Goal: Obtain resource: Obtain resource

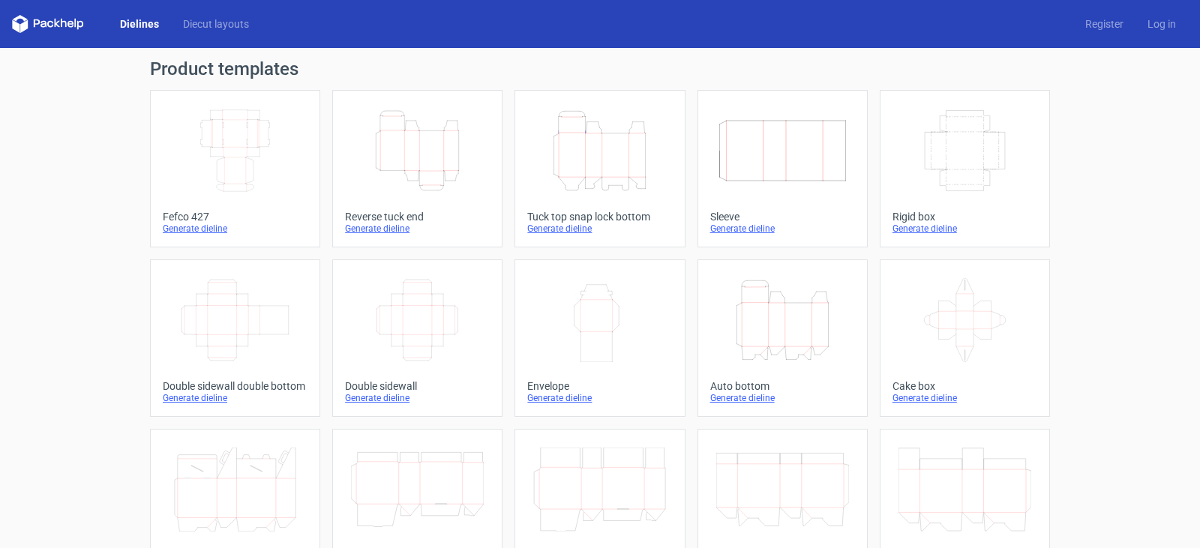
click at [613, 216] on div "Tuck top snap lock bottom" at bounding box center [599, 217] width 145 height 12
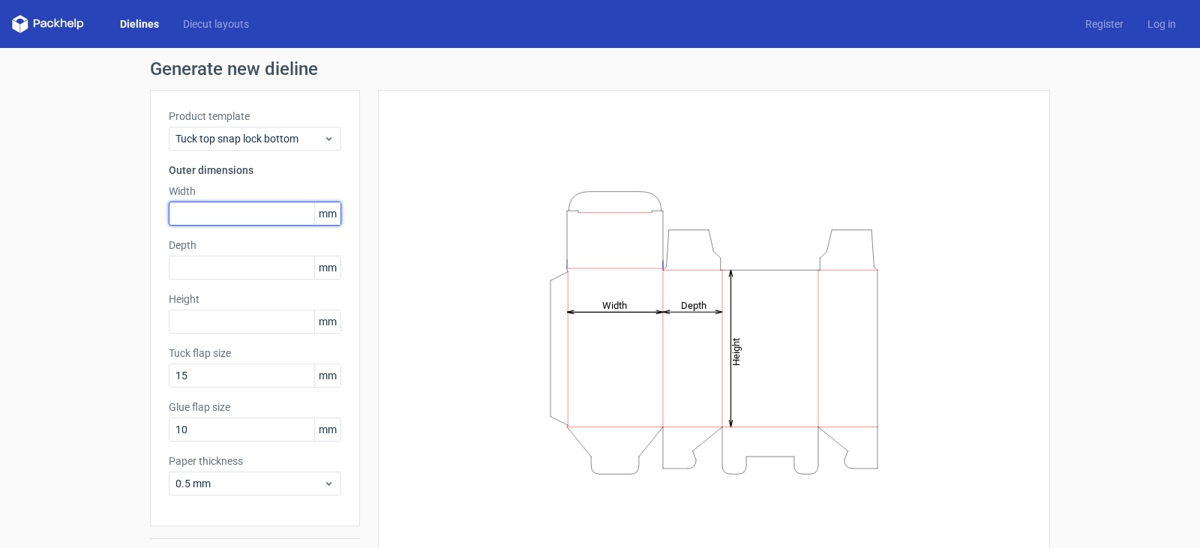
click at [253, 211] on input "text" at bounding box center [255, 214] width 172 height 24
type input "210"
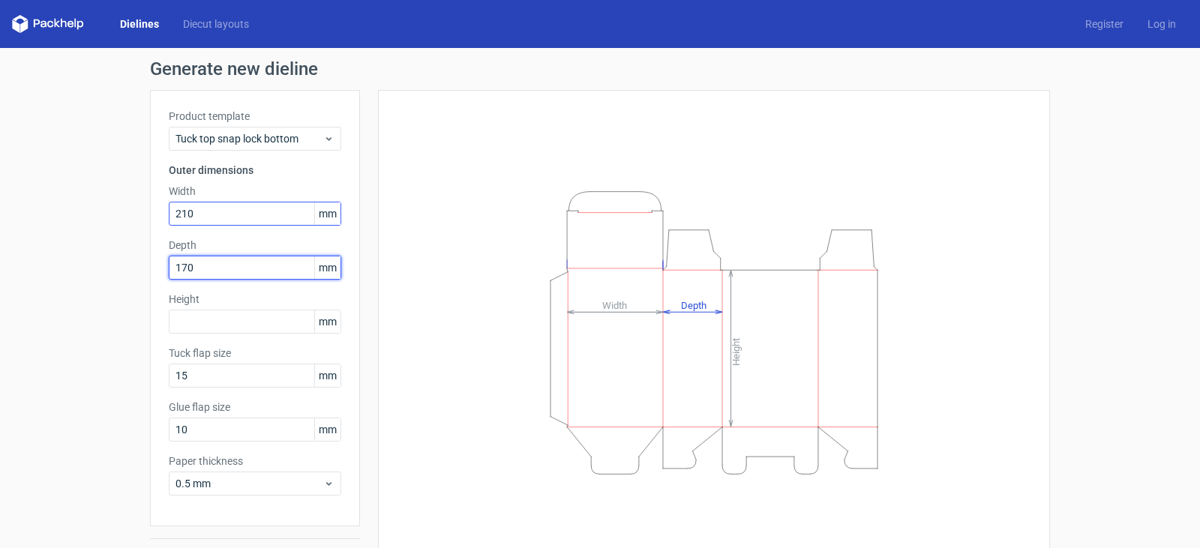
type input "170"
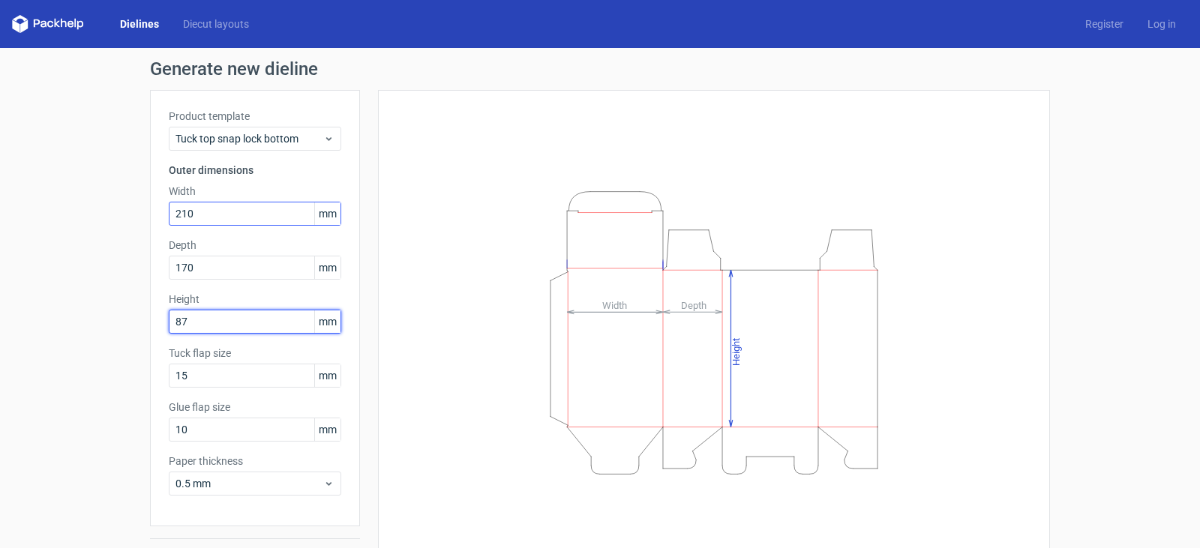
type input "87"
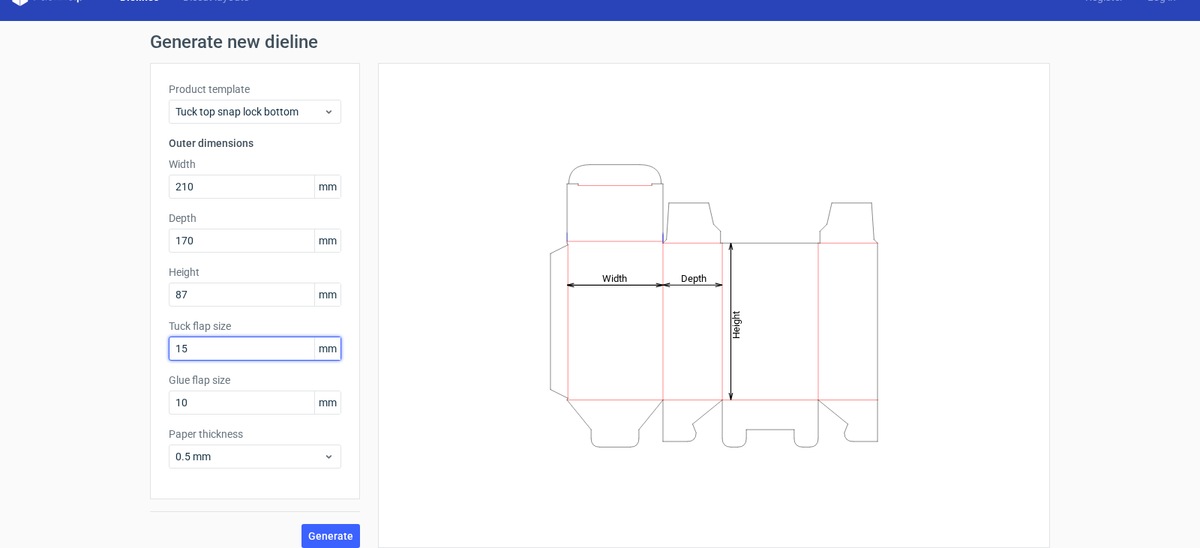
scroll to position [39, 0]
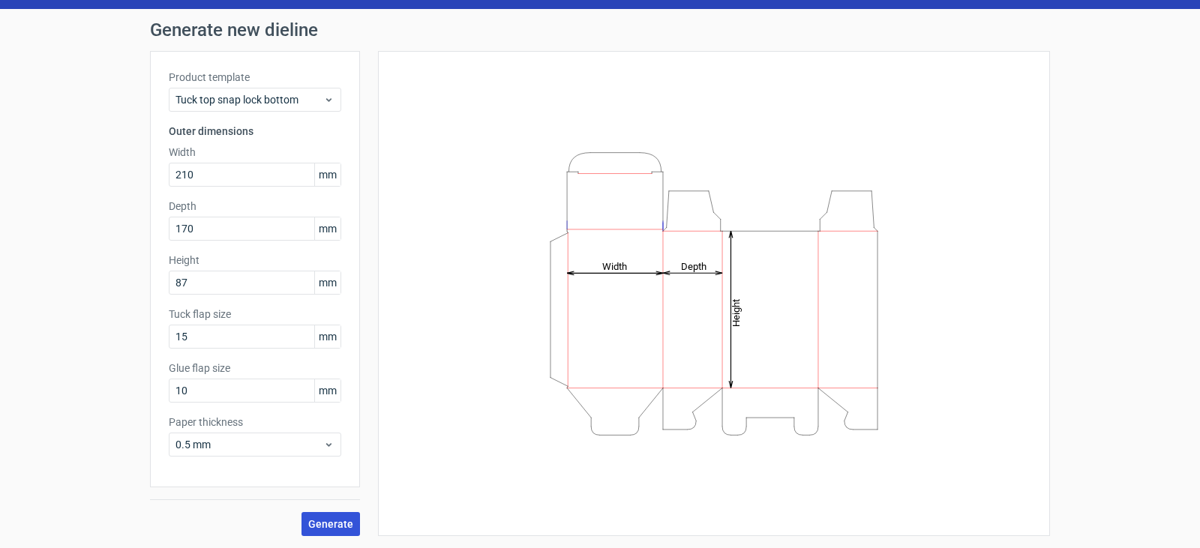
click at [324, 514] on button "Generate" at bounding box center [330, 524] width 58 height 24
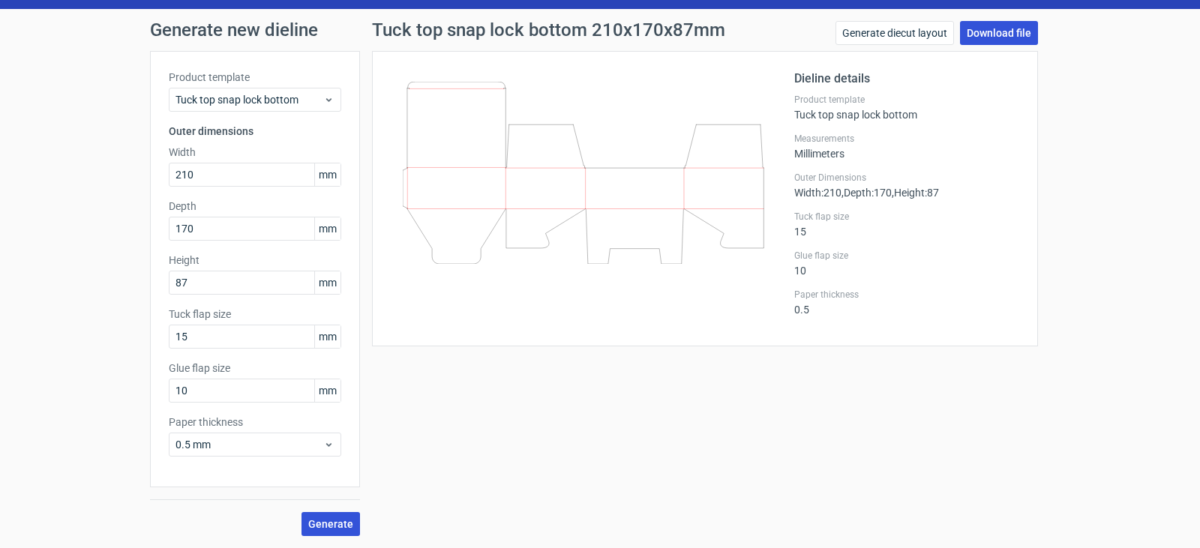
click at [1014, 31] on link "Download file" at bounding box center [999, 33] width 78 height 24
click at [993, 32] on link "Download file" at bounding box center [999, 33] width 78 height 24
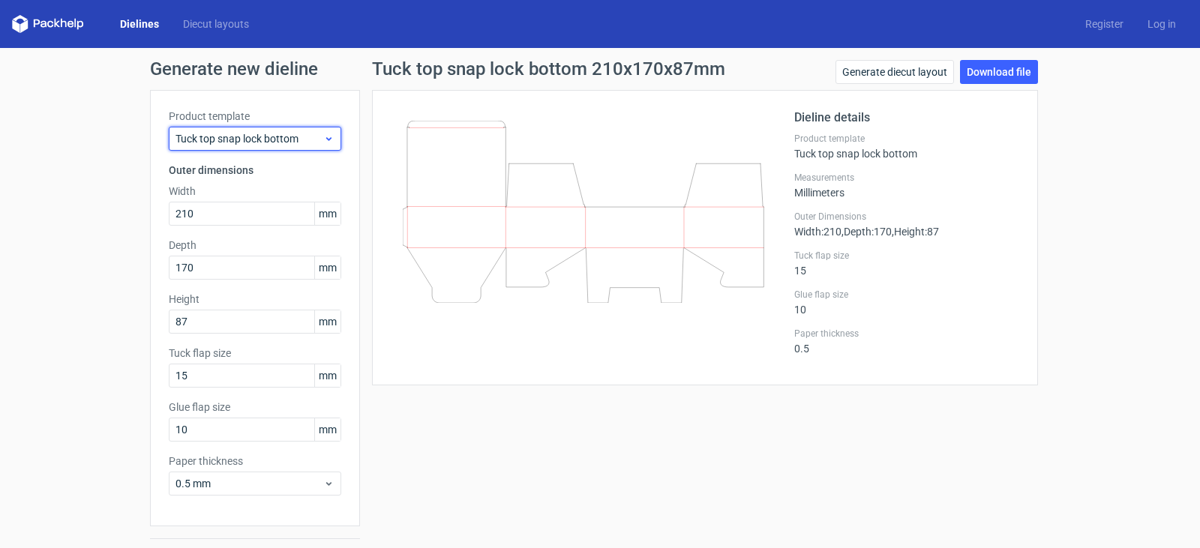
click at [268, 135] on span "Tuck top snap lock bottom" at bounding box center [249, 138] width 148 height 15
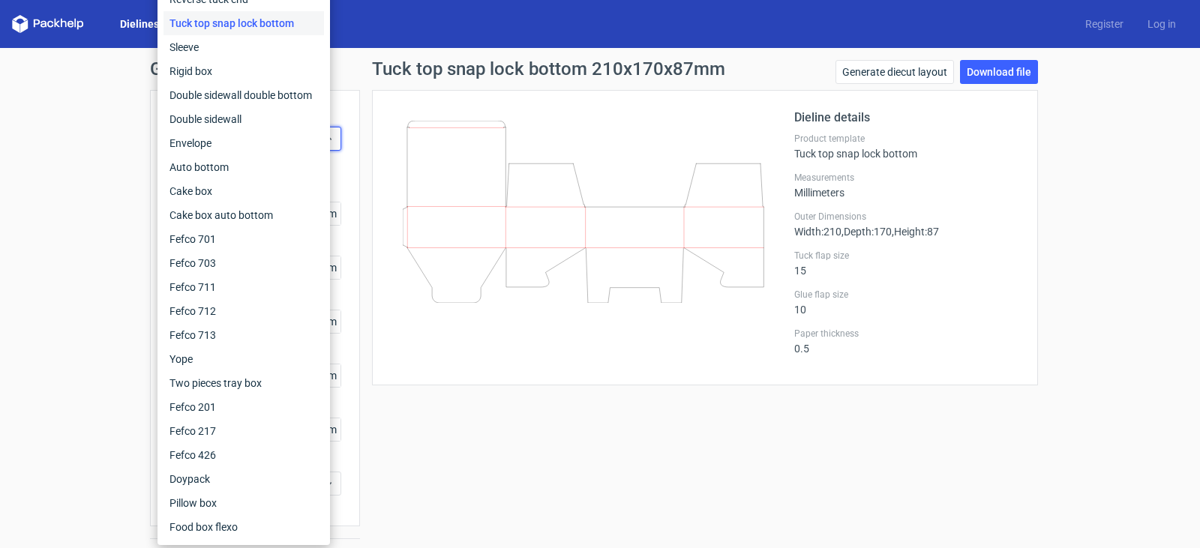
click at [44, 96] on div "Generate new dieline Product template Tuck top snap lock bottom Outer dimension…" at bounding box center [600, 317] width 1200 height 539
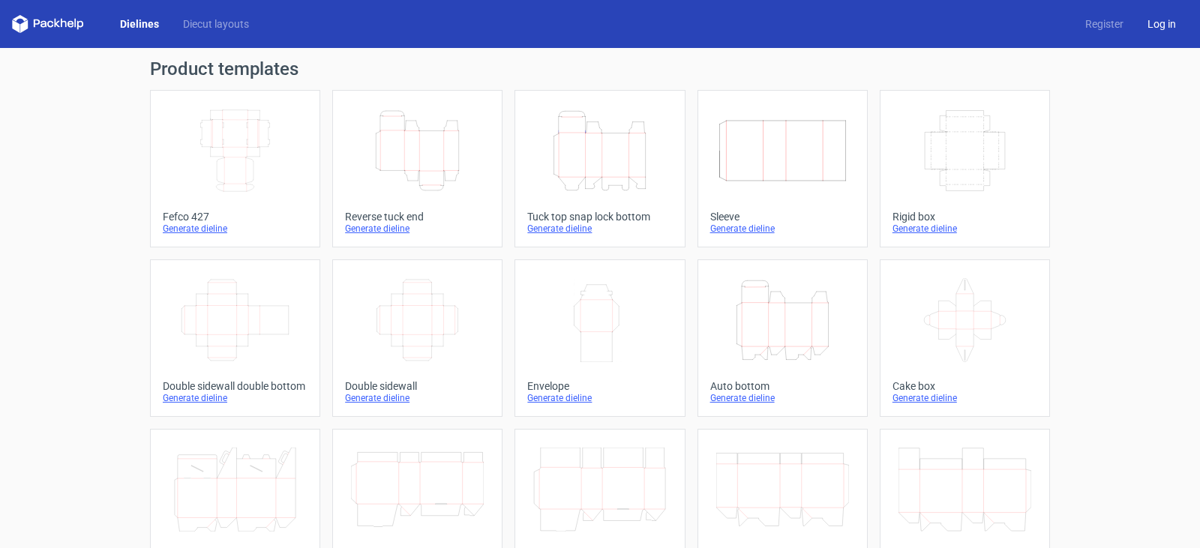
click at [1156, 22] on link "Log in" at bounding box center [1161, 23] width 52 height 15
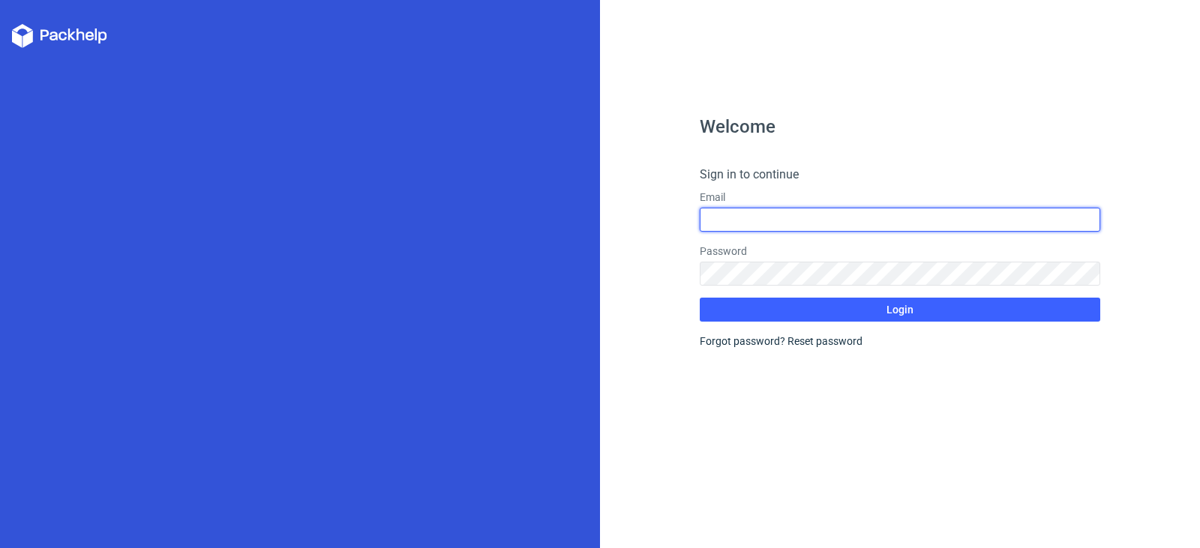
click at [873, 226] on input "text" at bounding box center [899, 220] width 400 height 24
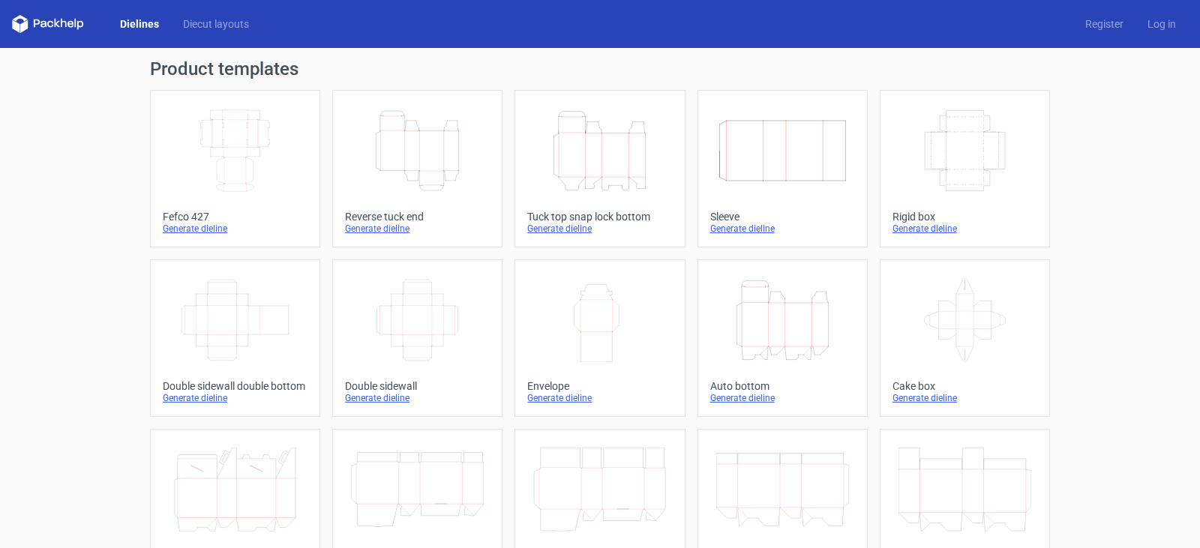
click at [797, 313] on icon "Height Depth Width" at bounding box center [782, 320] width 133 height 84
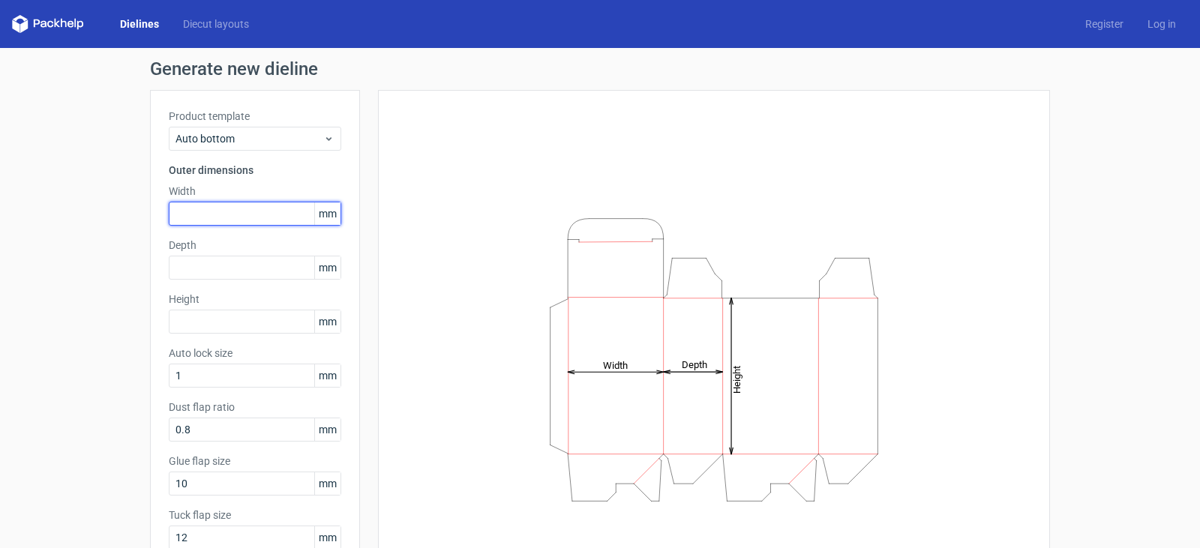
click at [227, 217] on input "text" at bounding box center [255, 214] width 172 height 24
type input "210"
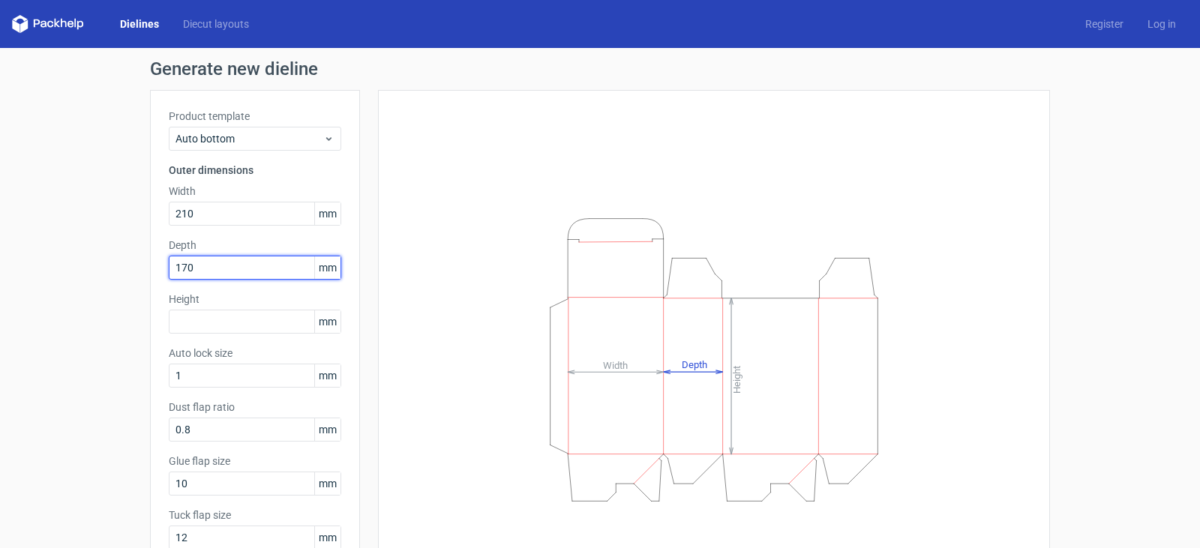
type input "170"
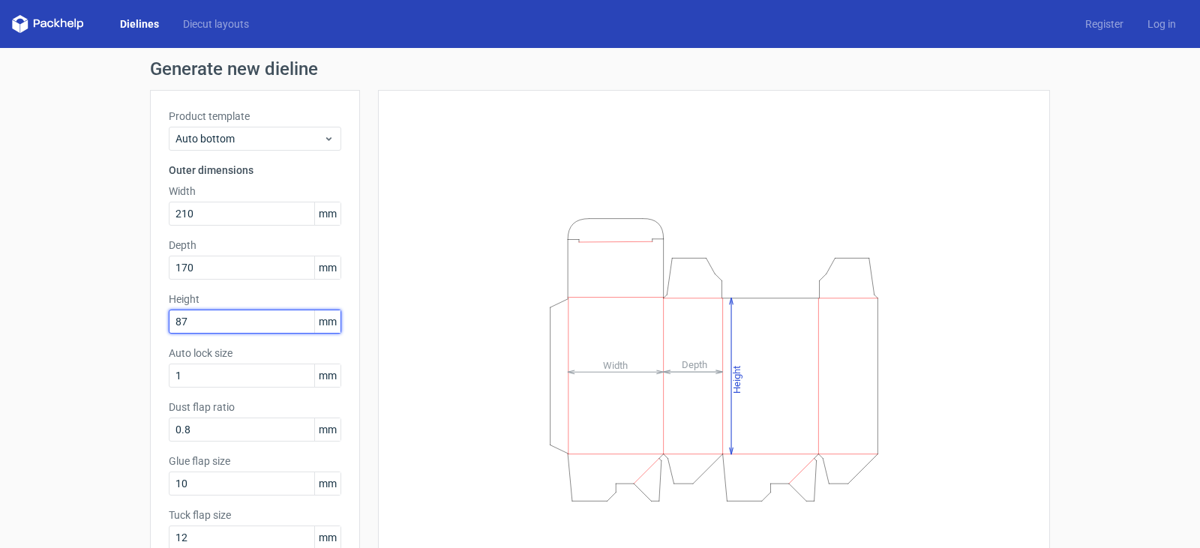
type input "87"
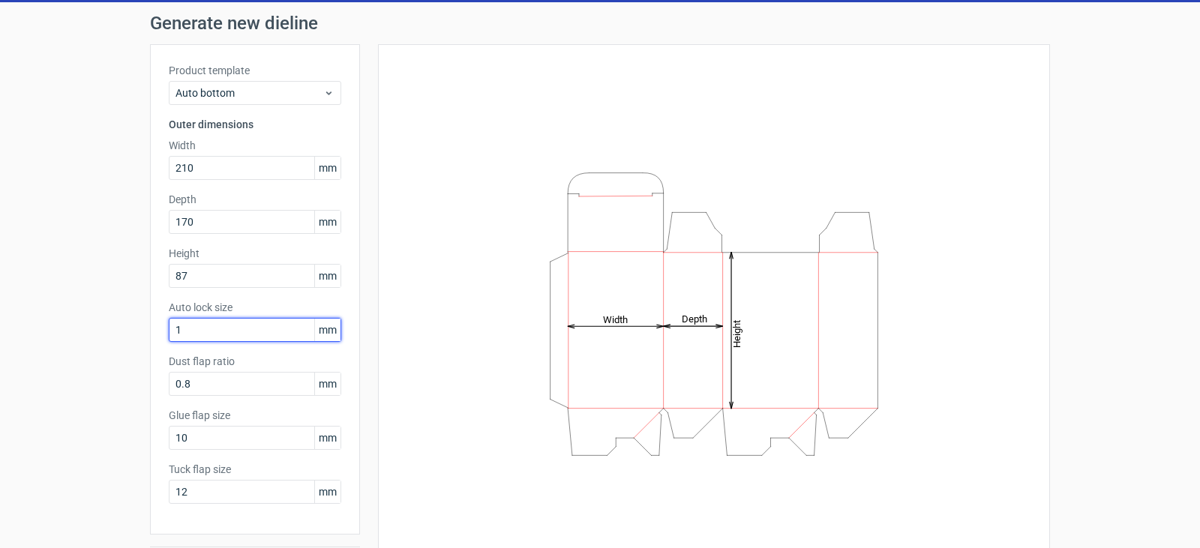
scroll to position [93, 0]
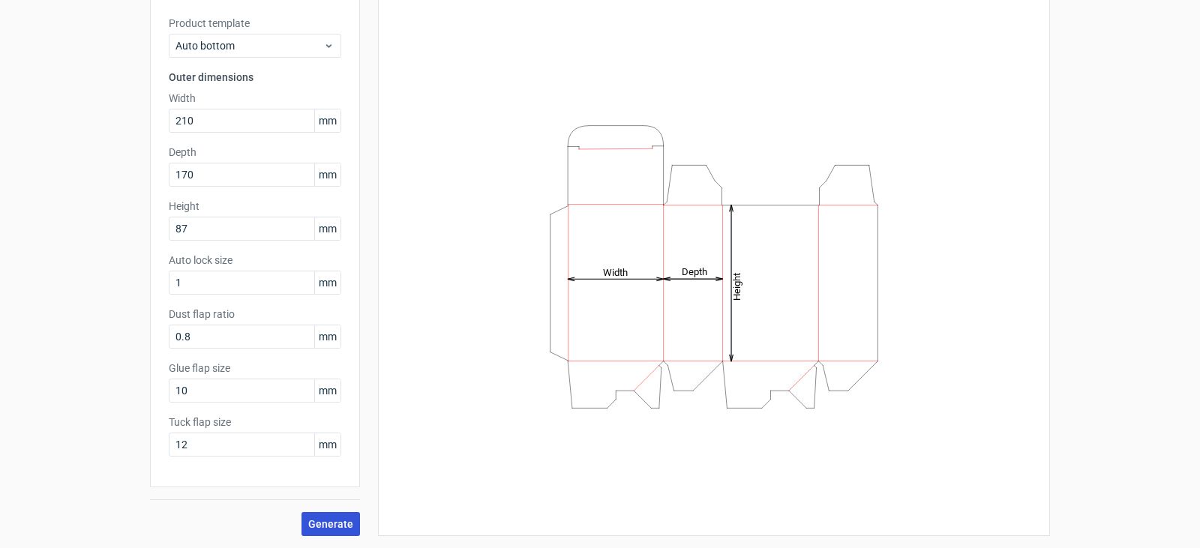
click at [339, 528] on span "Generate" at bounding box center [330, 524] width 45 height 10
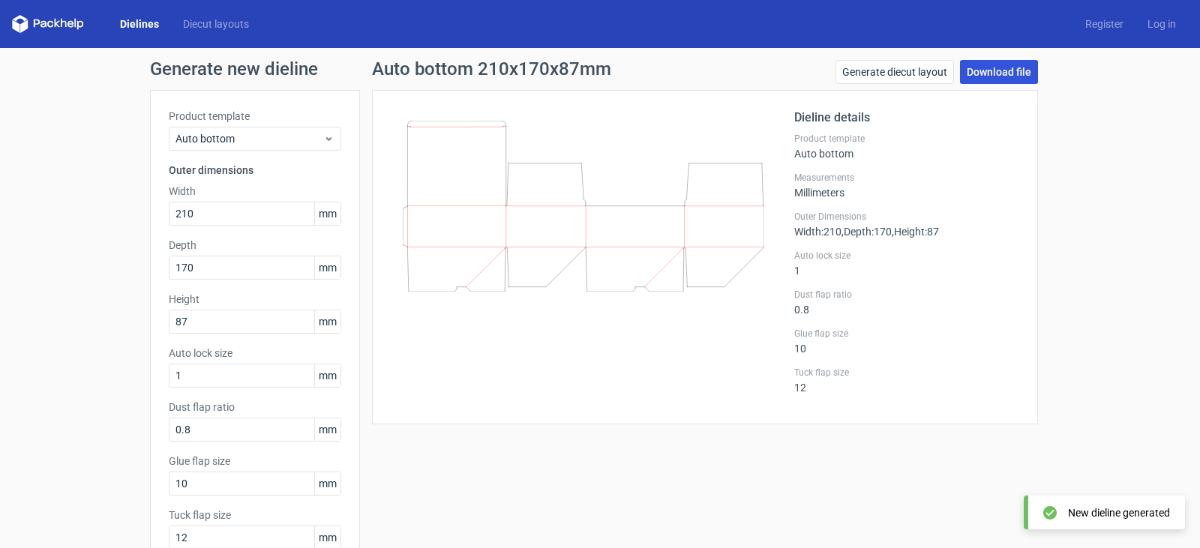
click at [1004, 67] on link "Download file" at bounding box center [999, 72] width 78 height 24
click at [1156, 25] on link "Log in" at bounding box center [1161, 23] width 52 height 15
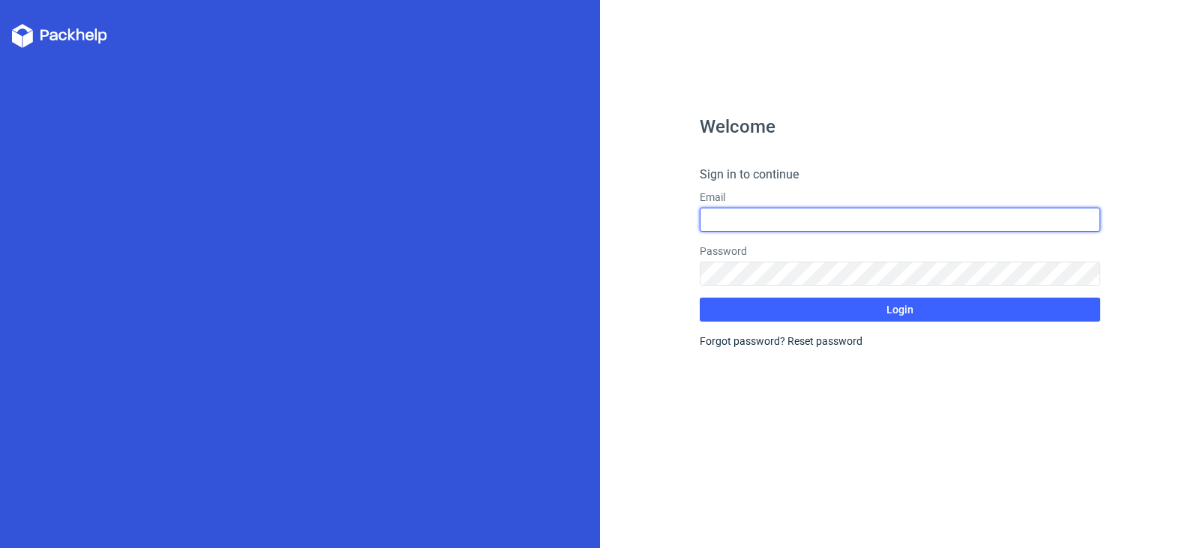
click at [853, 227] on input "text" at bounding box center [899, 220] width 400 height 24
type input "[EMAIL_ADDRESS][PERSON_NAME][DOMAIN_NAME]"
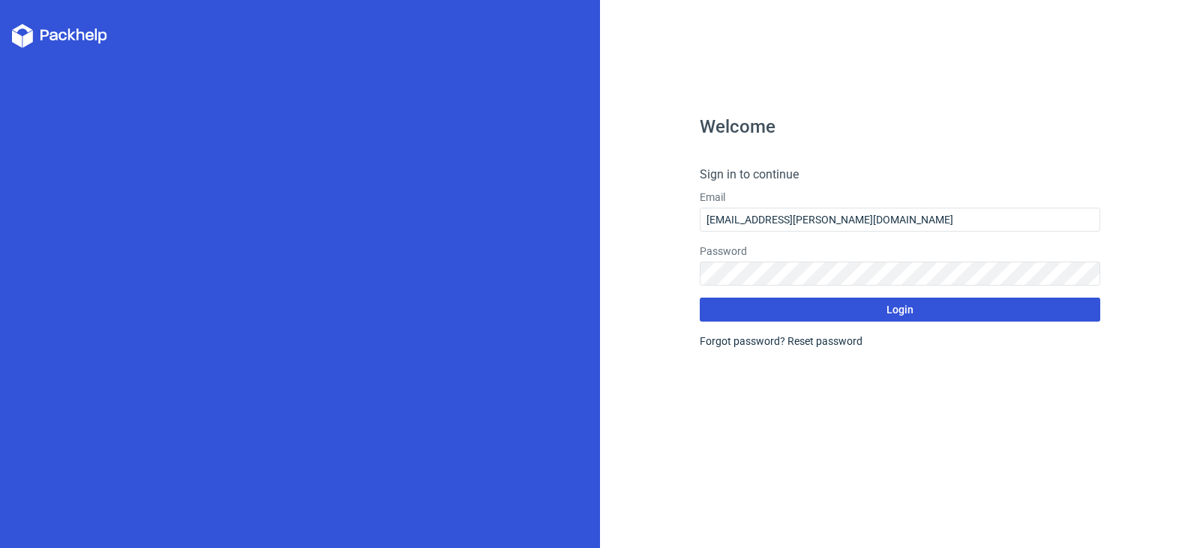
click at [848, 309] on button "Login" at bounding box center [899, 310] width 400 height 24
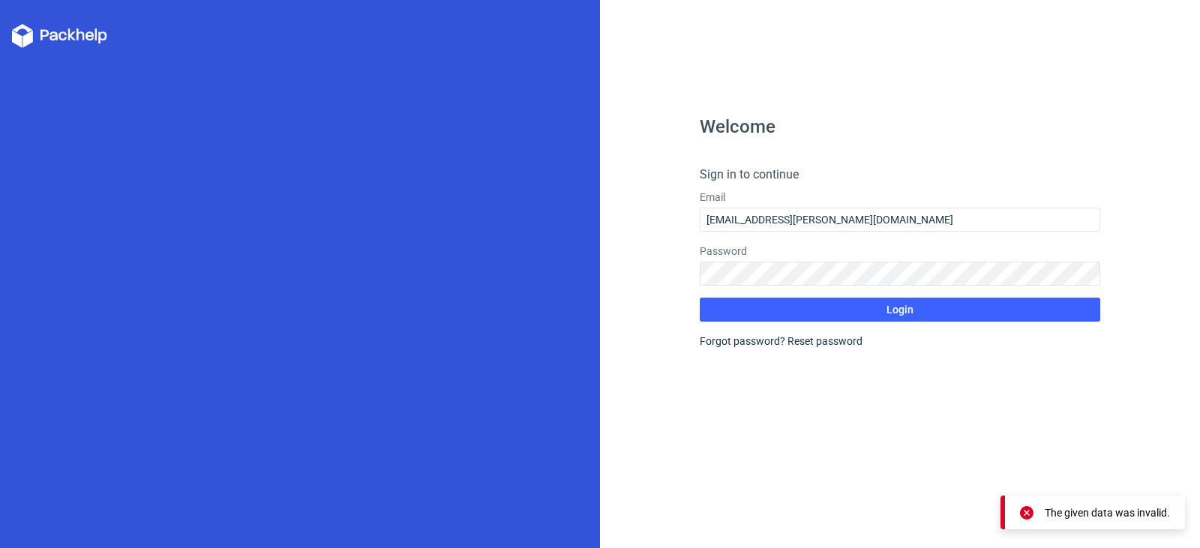
click at [854, 258] on label "Password" at bounding box center [899, 251] width 400 height 15
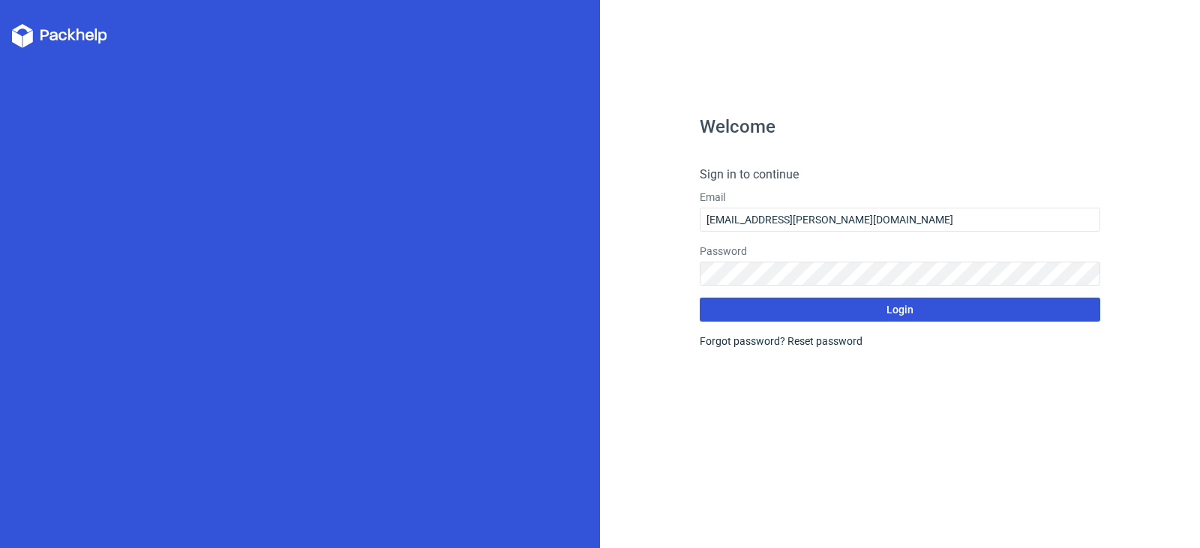
click at [851, 308] on button "Login" at bounding box center [899, 310] width 400 height 24
click at [821, 298] on button "Login" at bounding box center [899, 310] width 400 height 24
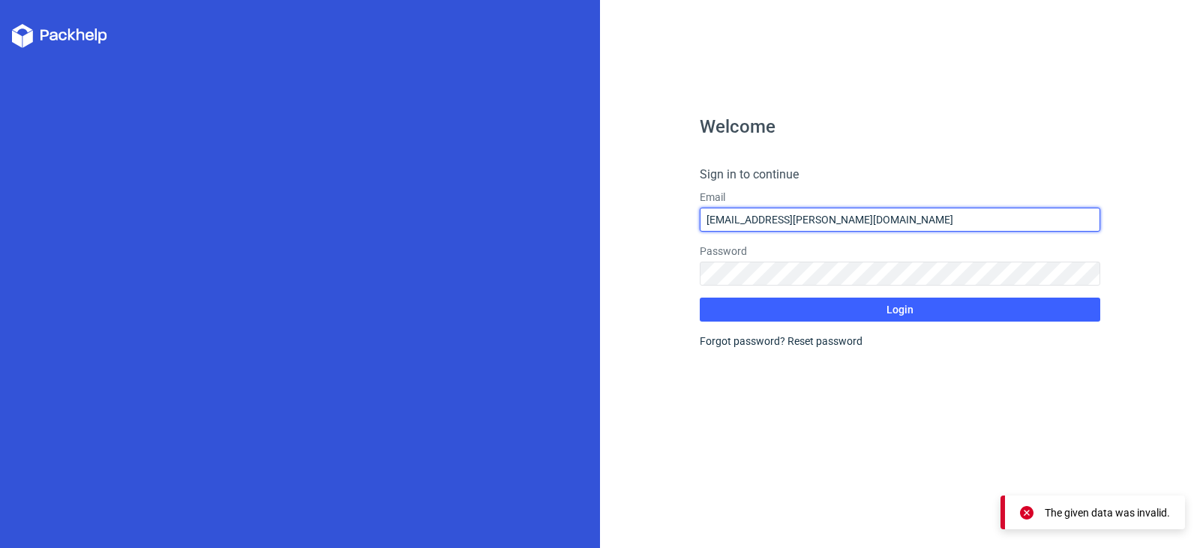
click at [843, 220] on input "[EMAIL_ADDRESS][PERSON_NAME][DOMAIN_NAME]" at bounding box center [899, 220] width 400 height 24
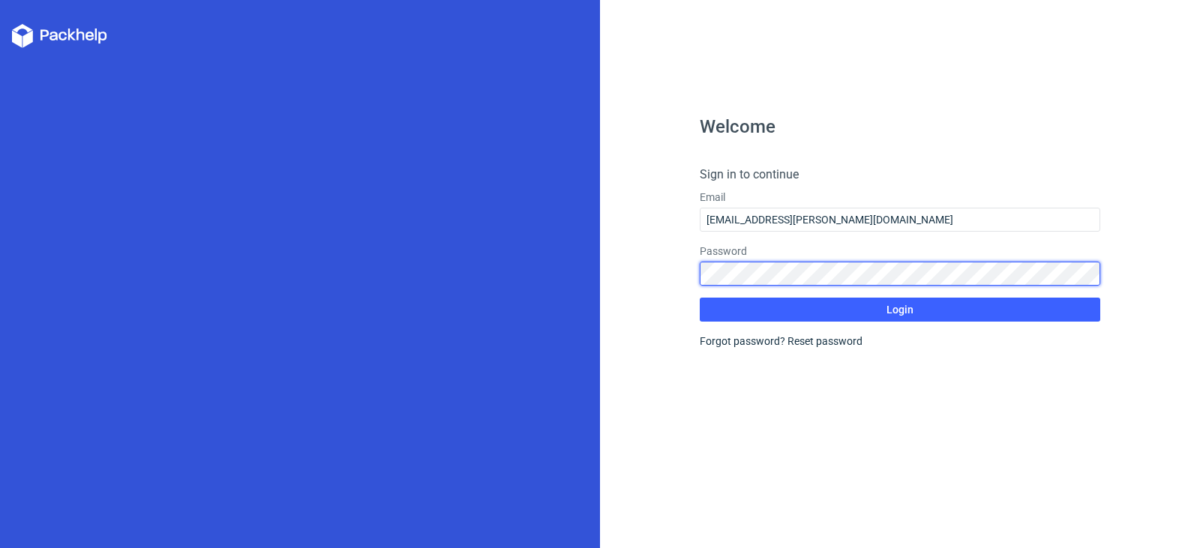
click at [502, 259] on div "Welcome Sign in to continue Email nitin.kasalkar@sk1932.com Password Login Forg…" at bounding box center [600, 274] width 1200 height 548
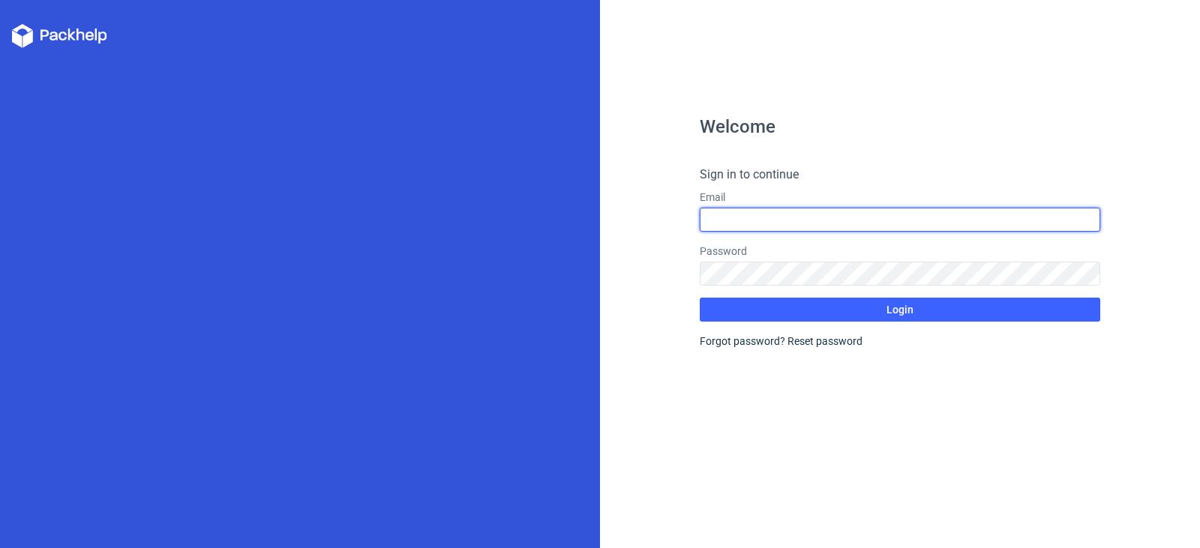
click at [825, 220] on input "text" at bounding box center [899, 220] width 400 height 24
type input "[EMAIL_ADDRESS][PERSON_NAME][DOMAIN_NAME]"
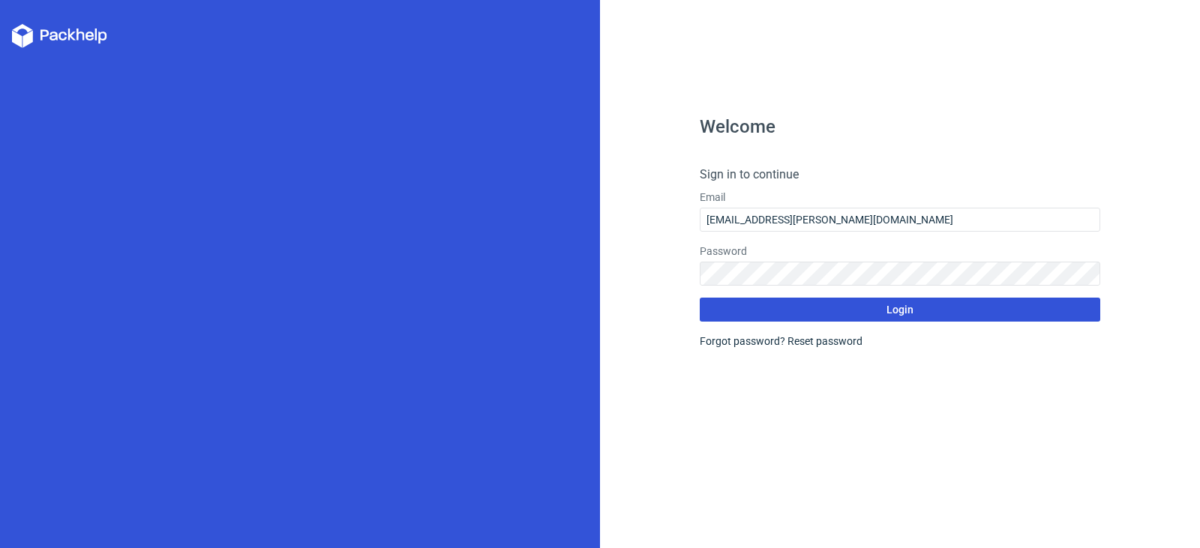
click at [870, 306] on button "Login" at bounding box center [899, 310] width 400 height 24
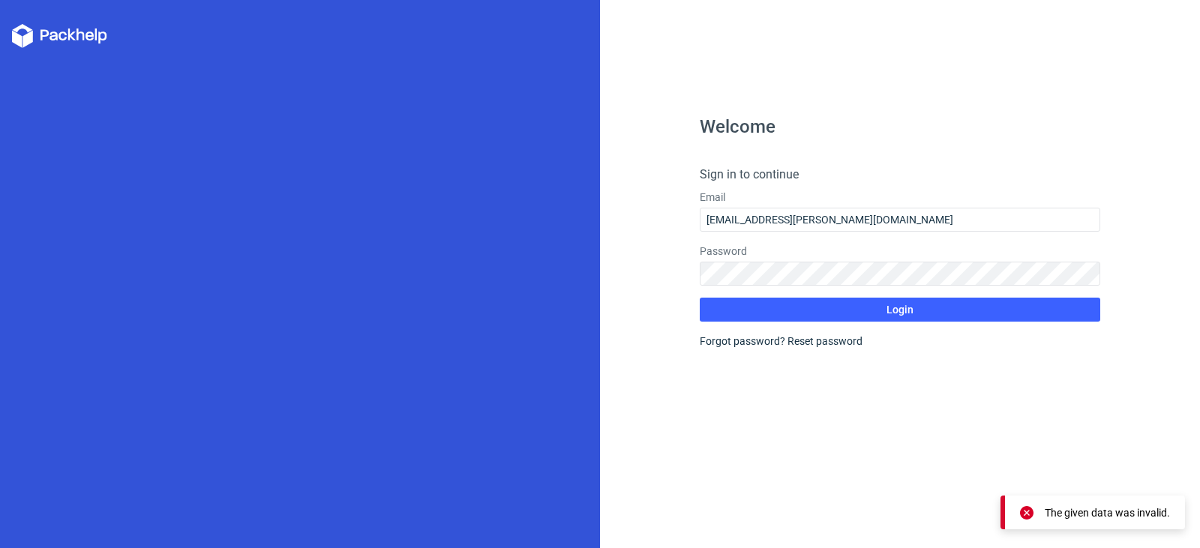
click at [61, 52] on div at bounding box center [300, 274] width 600 height 548
click at [62, 40] on icon at bounding box center [62, 35] width 8 height 9
click at [38, 37] on icon at bounding box center [59, 36] width 95 height 24
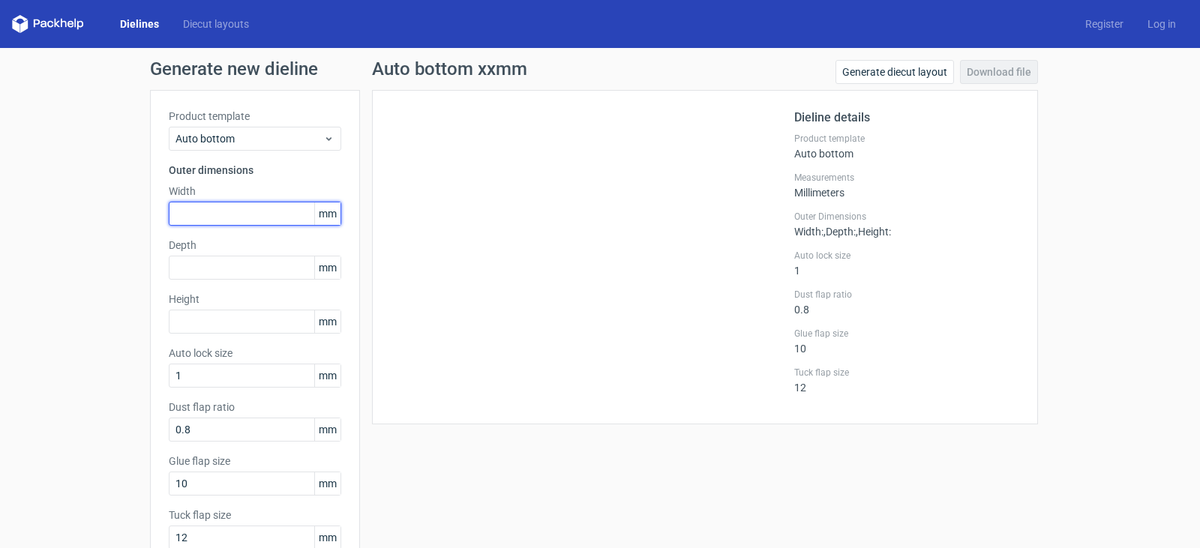
click at [252, 222] on input "text" at bounding box center [255, 214] width 172 height 24
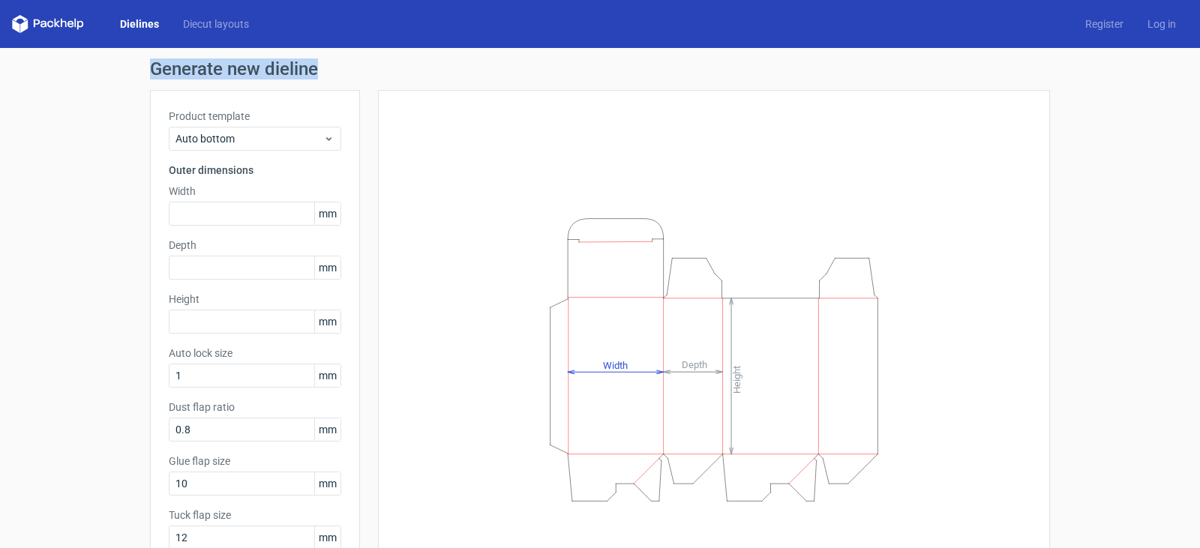
drag, startPoint x: 291, startPoint y: 69, endPoint x: 124, endPoint y: 69, distance: 167.2
click at [124, 69] on div "Generate new dieline Product template Auto bottom Outer dimensions Width mm Dep…" at bounding box center [600, 344] width 1200 height 593
copy h1 "Generate new dieline"
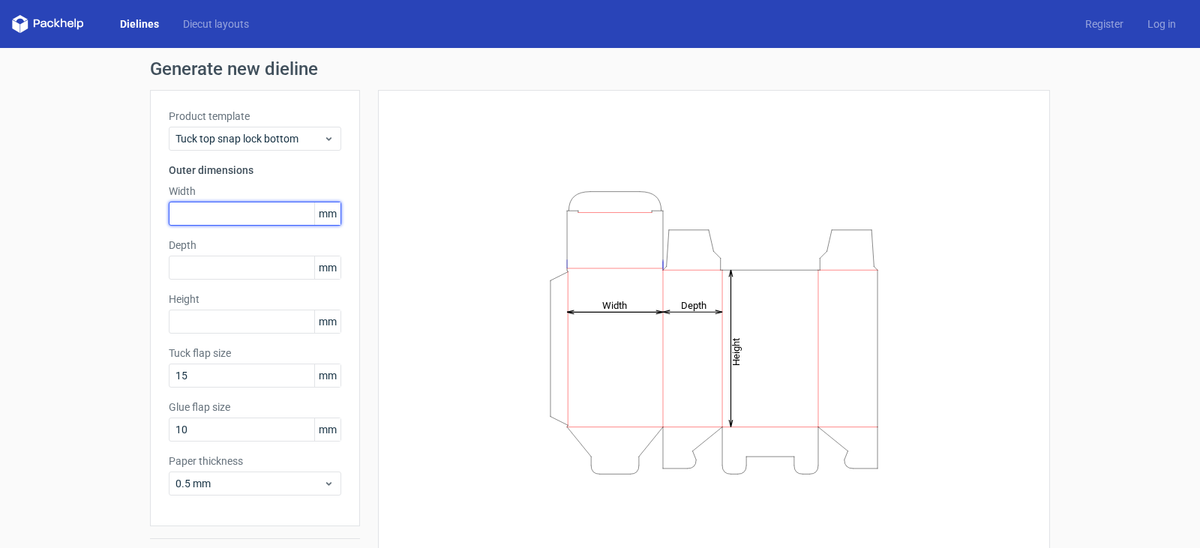
click at [233, 222] on input "text" at bounding box center [255, 214] width 172 height 24
